Goal: Contribute content

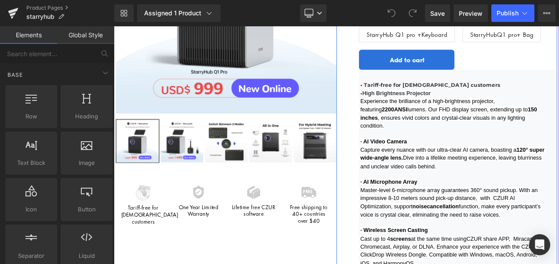
scroll to position [264, 0]
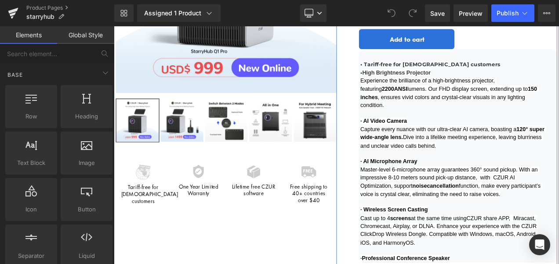
click at [489, 231] on span "Master-level 6-microphone array guarantees 360° sound pickup. With an impressiv…" at bounding box center [516, 212] width 217 height 37
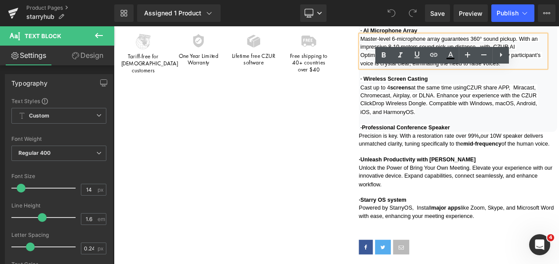
scroll to position [439, 0]
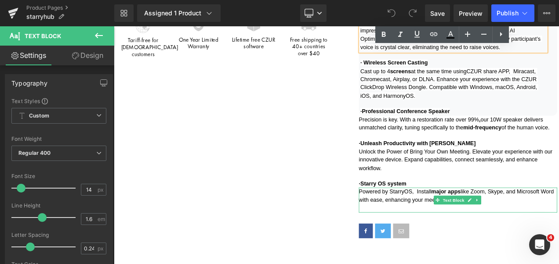
click at [558, 237] on span "Powered by StarryOS, Install major apps like Zoom, Skype, and Microsoft Word wi…" at bounding box center [523, 228] width 235 height 17
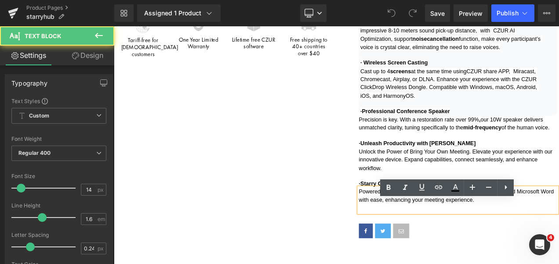
click at [558, 239] on p "Powered by StarryOS, Install major apps like Zoom, Skype, and Microsoft Word wi…" at bounding box center [524, 229] width 237 height 20
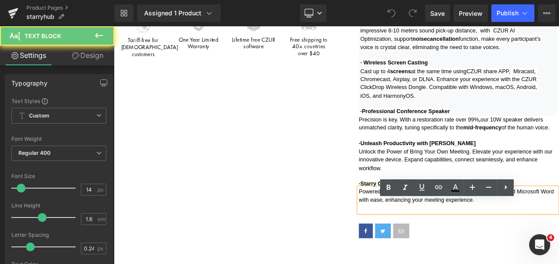
click at [558, 239] on p "Powered by StarryOS, Install major apps like Zoom, Skype, and Microsoft Word wi…" at bounding box center [524, 229] width 237 height 20
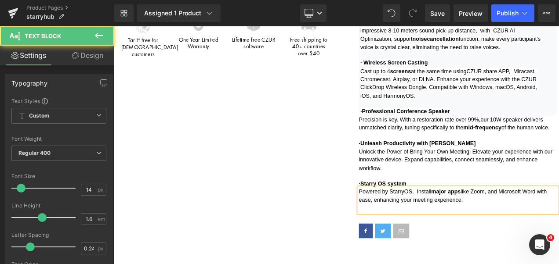
click at [558, 239] on p "Powered by StarryOS, Install major apps like Zoom, and Microsoft Word with ease…" at bounding box center [524, 229] width 237 height 20
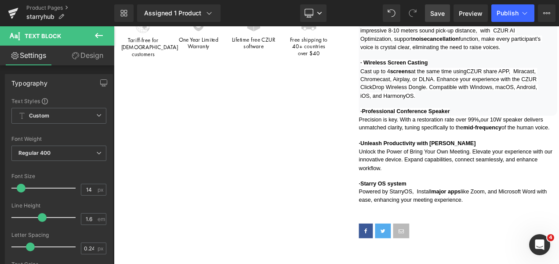
click at [439, 14] on span "Save" at bounding box center [437, 13] width 14 height 9
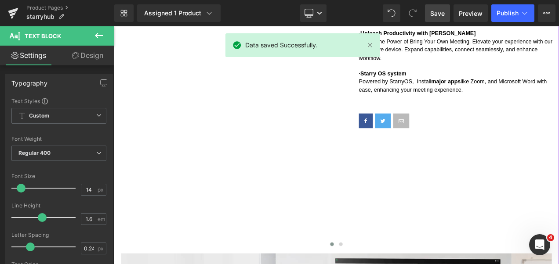
scroll to position [659, 0]
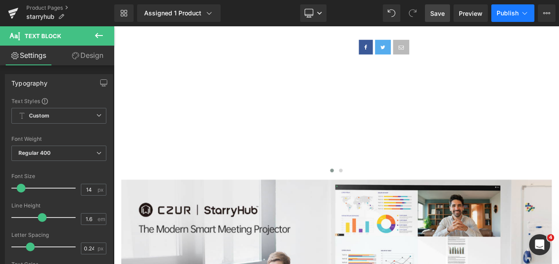
click at [506, 16] on span "Publish" at bounding box center [507, 13] width 22 height 7
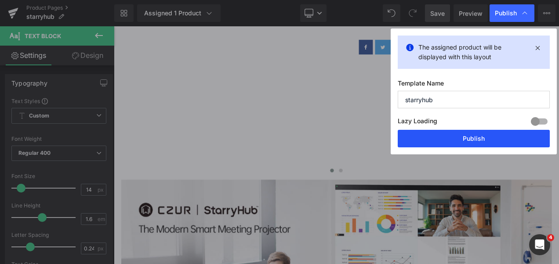
click at [485, 141] on button "Publish" at bounding box center [474, 139] width 152 height 18
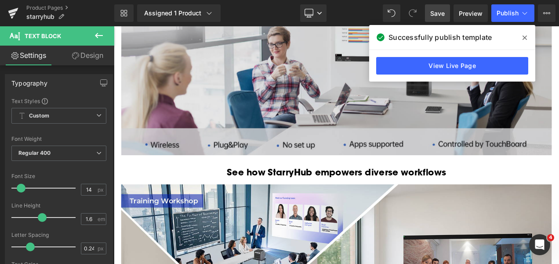
scroll to position [878, 0]
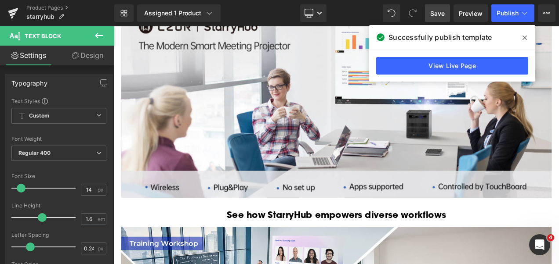
drag, startPoint x: 524, startPoint y: 35, endPoint x: 460, endPoint y: 19, distance: 65.2
click at [524, 35] on icon at bounding box center [524, 37] width 4 height 7
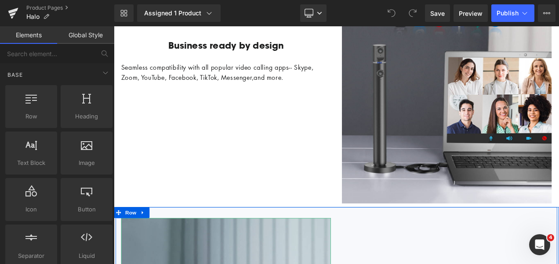
scroll to position [1318, 0]
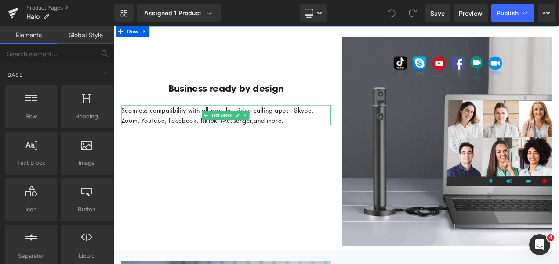
click at [141, 134] on div "Seamless compatibility with all popular video calling apps-- Skype, Zoom, YouTu…" at bounding box center [248, 133] width 250 height 24
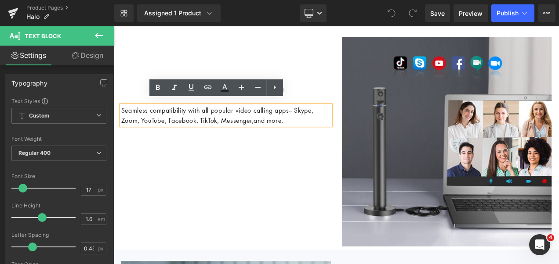
click at [141, 135] on div "Seamless compatibility with all popular video calling apps-- Skype, Zoom, YouTu…" at bounding box center [248, 133] width 250 height 24
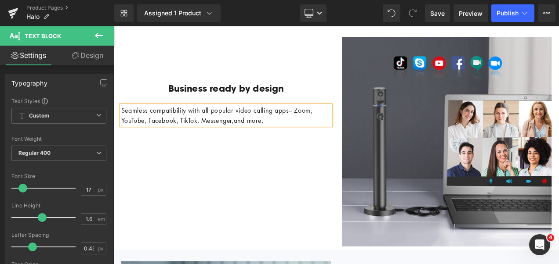
click at [365, 238] on div "Business ready by design Heading Seamless compatibility with all popular video …" at bounding box center [379, 160] width 527 height 268
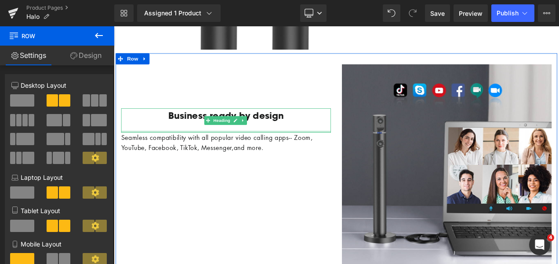
scroll to position [1274, 0]
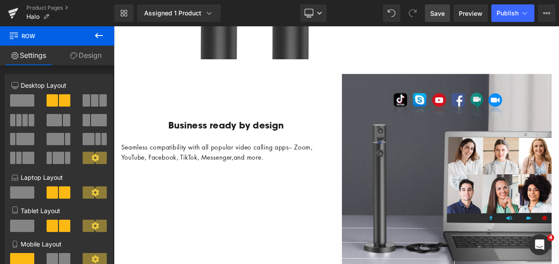
click at [440, 11] on span "Save" at bounding box center [437, 13] width 14 height 9
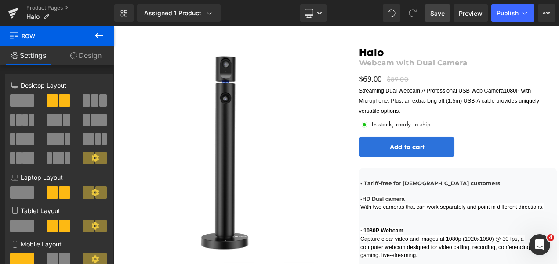
scroll to position [0, 0]
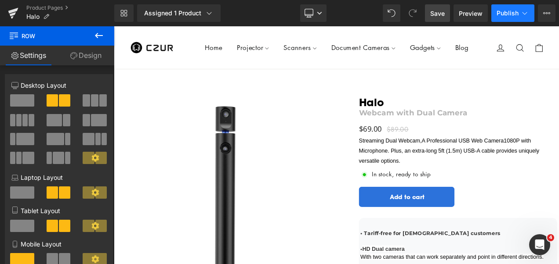
click at [509, 8] on button "Publish" at bounding box center [512, 13] width 43 height 18
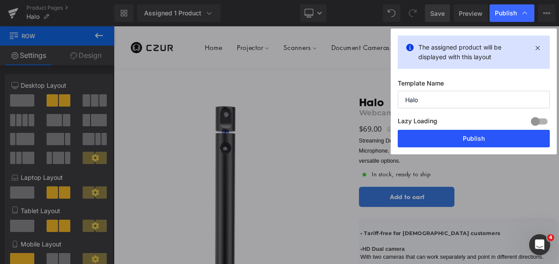
click at [489, 136] on button "Publish" at bounding box center [474, 139] width 152 height 18
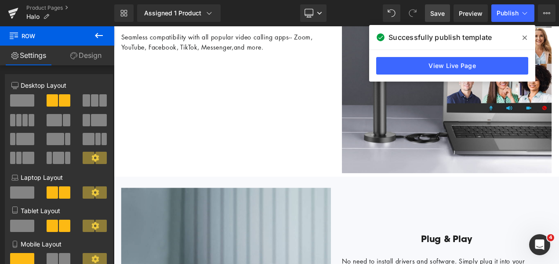
scroll to position [1274, 0]
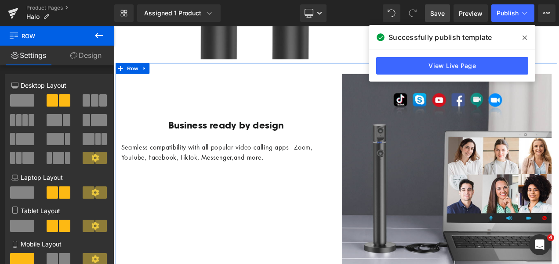
click at [217, 212] on div "Business ready by design Heading Seamless compatibility with all popular video …" at bounding box center [379, 204] width 527 height 268
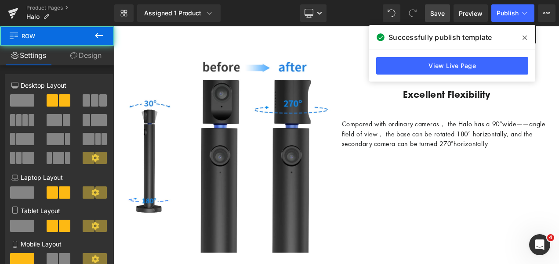
scroll to position [1010, 0]
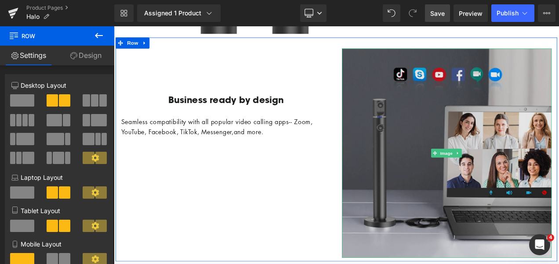
scroll to position [1318, 0]
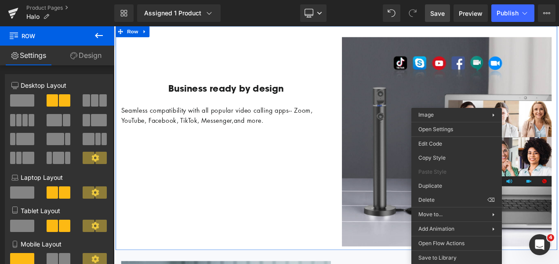
click at [283, 227] on div "Business ready by design Heading Seamless compatibility with all popular video …" at bounding box center [379, 160] width 527 height 268
